Goal: Transaction & Acquisition: Purchase product/service

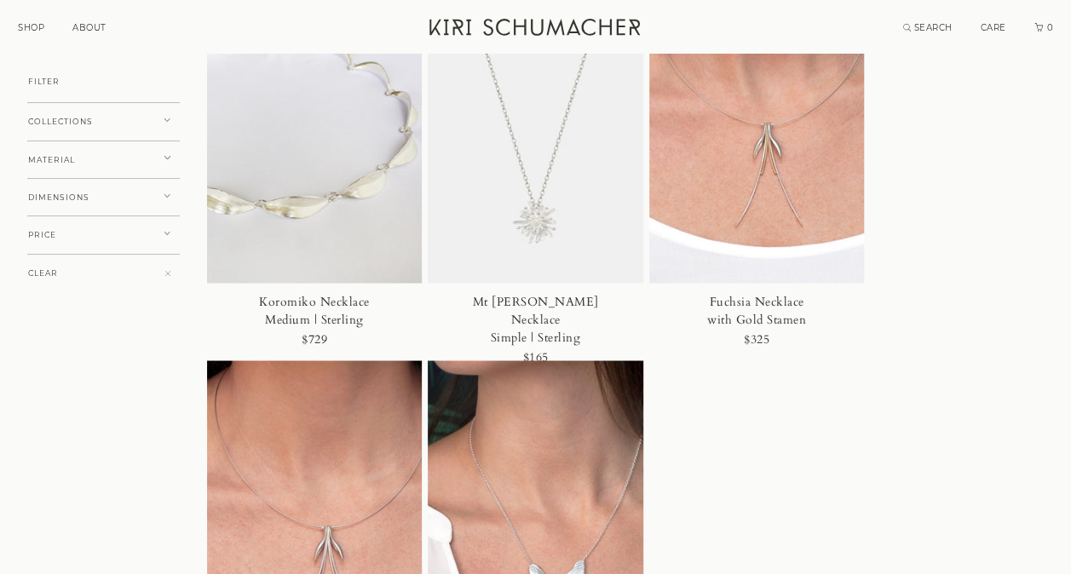
scroll to position [1363, 0]
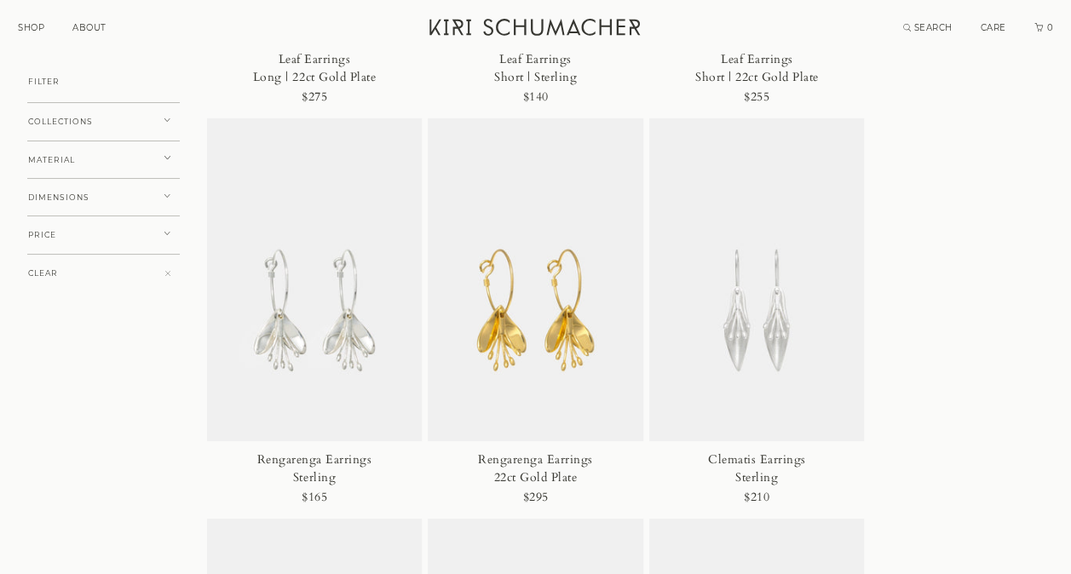
scroll to position [2981, 0]
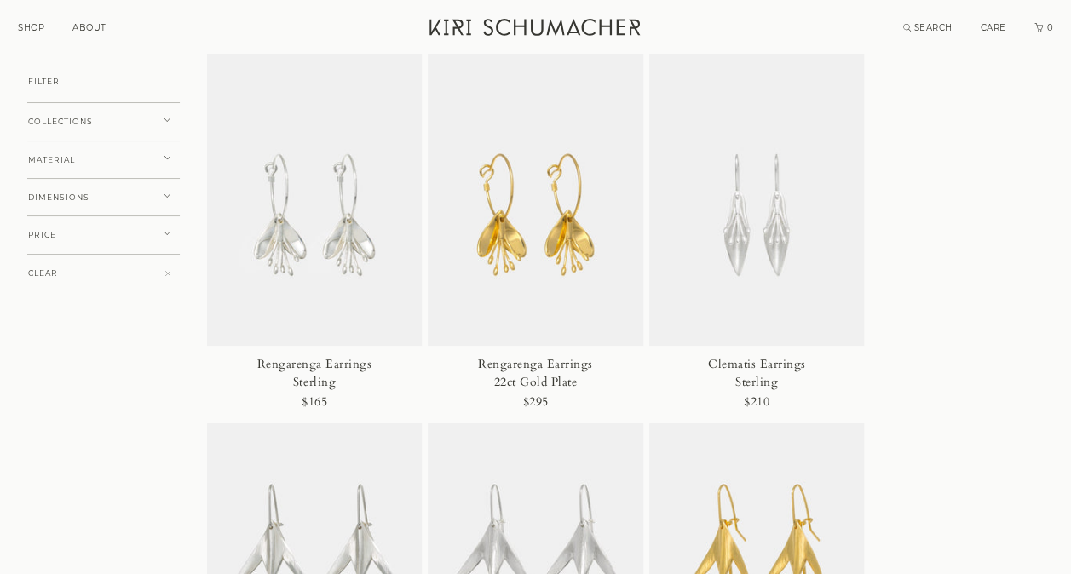
click at [756, 238] on img at bounding box center [756, 185] width 215 height 324
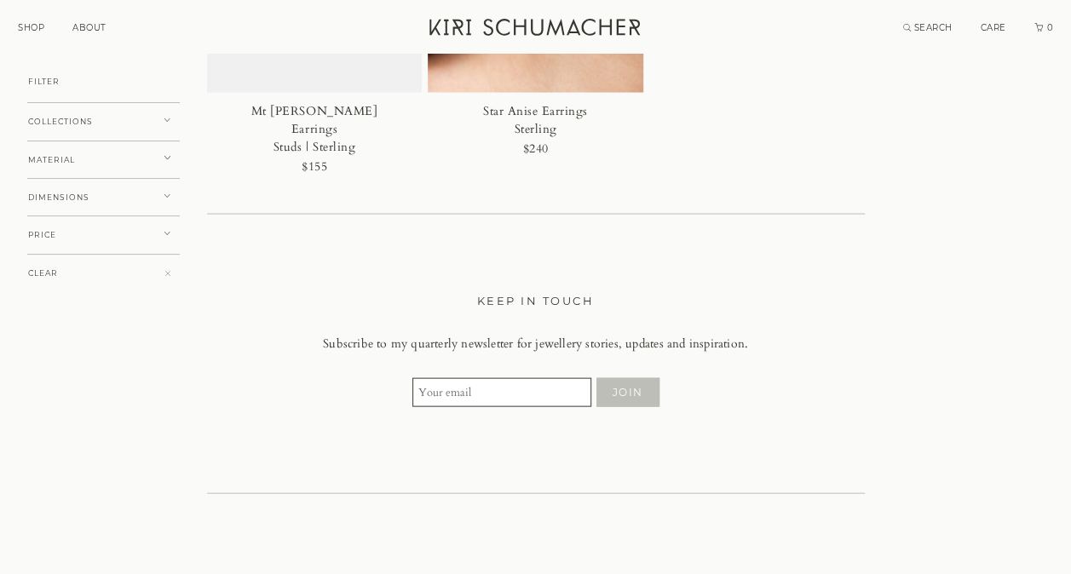
scroll to position [4855, 0]
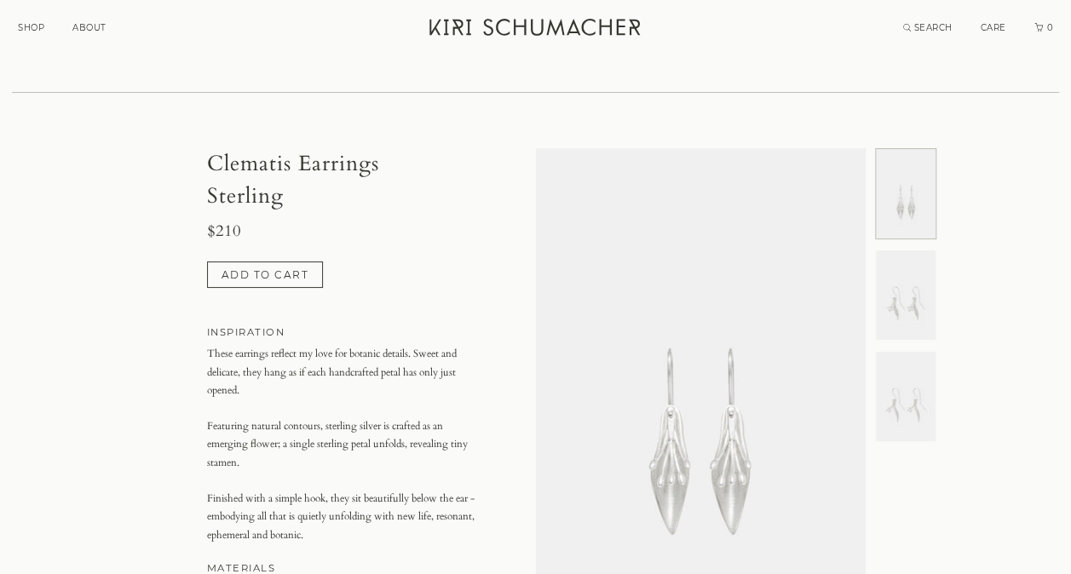
click at [906, 312] on img at bounding box center [906, 294] width 60 height 89
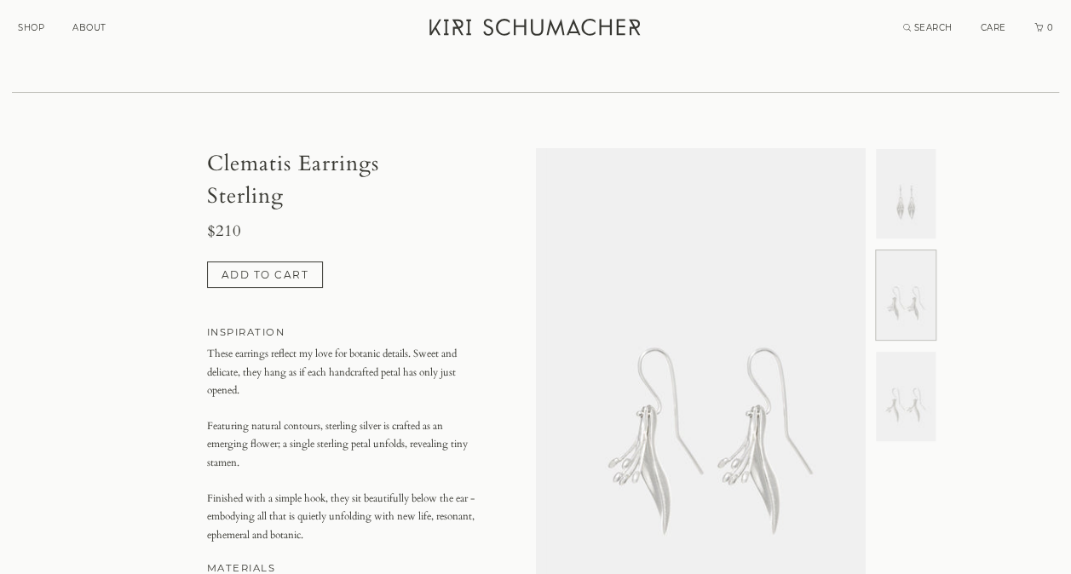
scroll to position [0, 329]
click at [898, 402] on img at bounding box center [906, 396] width 60 height 89
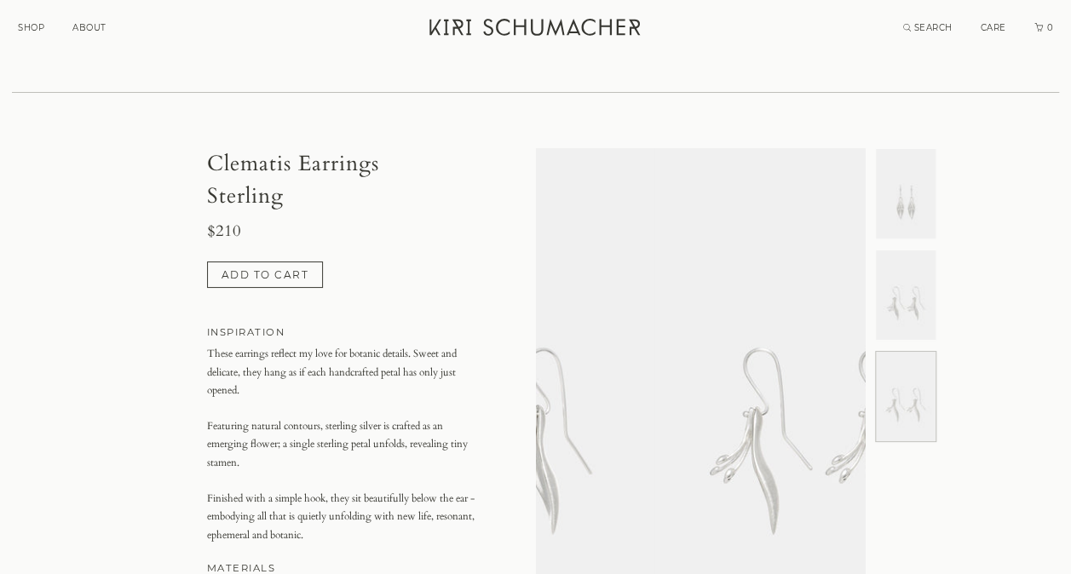
scroll to position [0, 658]
